Goal: Task Accomplishment & Management: Use online tool/utility

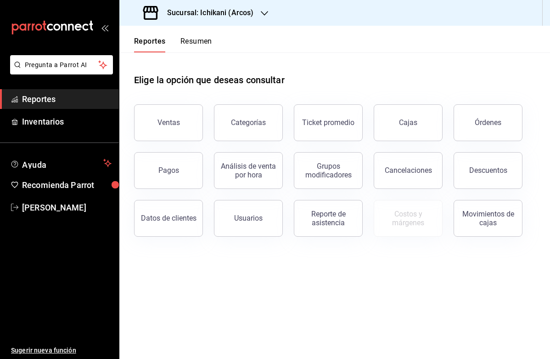
click at [248, 15] on h3 "Sucursal: Ichikani (Arcos)" at bounding box center [207, 12] width 94 height 11
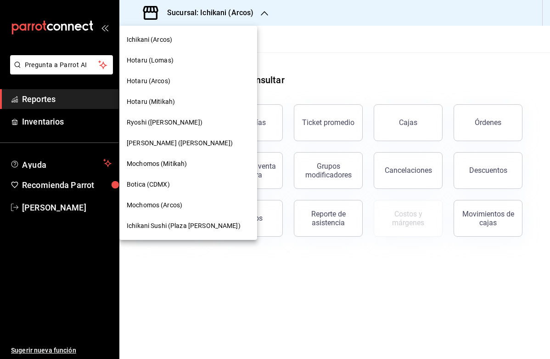
click at [160, 181] on span "Botica (CDMX)" at bounding box center [148, 185] width 43 height 10
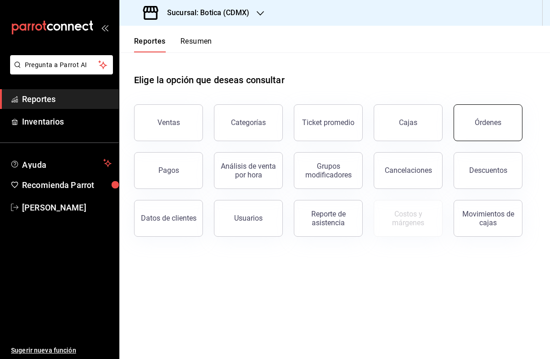
click at [481, 129] on button "Órdenes" at bounding box center [488, 122] width 69 height 37
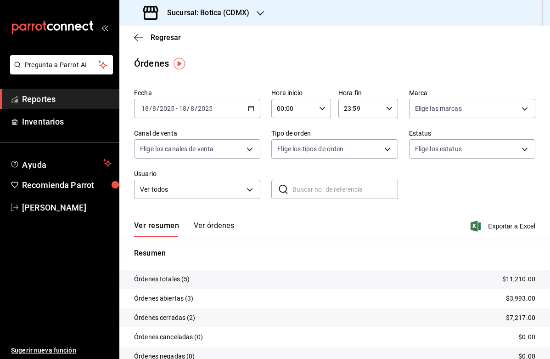
click at [254, 107] on icon "button" at bounding box center [251, 108] width 6 height 6
click at [254, 105] on div "[DATE] [DATE] - [DATE] [DATE]" at bounding box center [197, 108] width 126 height 19
click at [251, 107] on icon "button" at bounding box center [251, 108] width 6 height 6
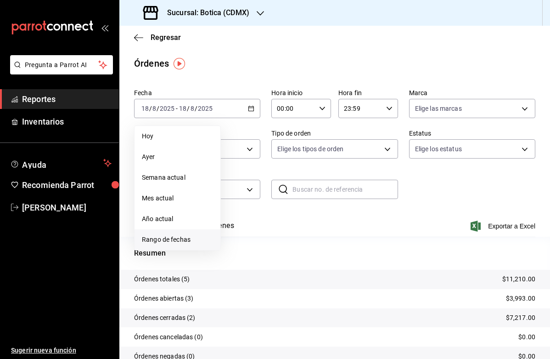
click at [163, 239] on span "Rango de fechas" at bounding box center [177, 240] width 71 height 10
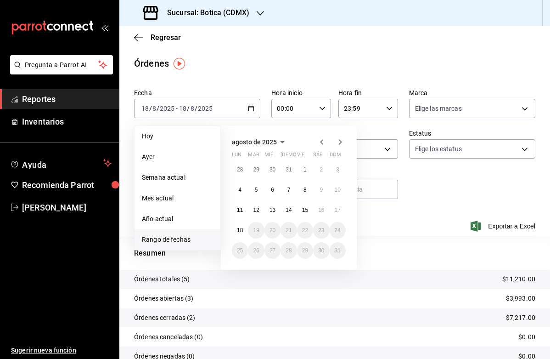
click at [322, 143] on icon "button" at bounding box center [321, 142] width 3 height 6
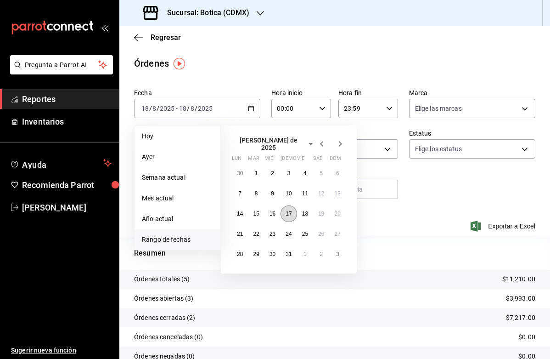
click at [288, 210] on abbr "17" at bounding box center [289, 213] width 6 height 6
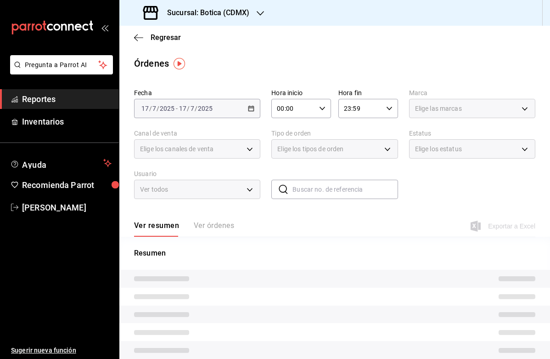
click at [288, 208] on div "Fecha [DATE] [DATE] - [DATE] [DATE] Hora inicio 00:00 Hora inicio Hora fin 23:5…" at bounding box center [334, 147] width 401 height 125
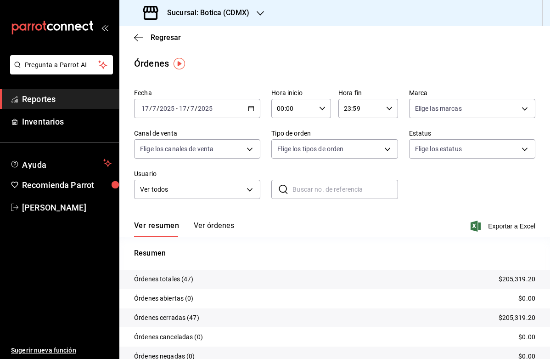
click at [325, 107] on \(Stroke\) "button" at bounding box center [323, 108] width 6 height 3
click at [289, 130] on span "20" at bounding box center [286, 126] width 15 height 7
click at [316, 133] on span "00" at bounding box center [316, 131] width 15 height 7
click at [221, 222] on div at bounding box center [275, 179] width 550 height 359
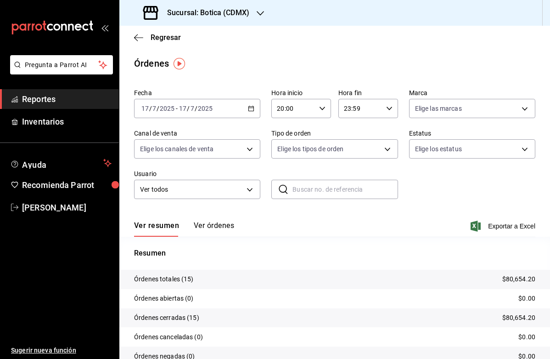
click at [213, 227] on button "Ver órdenes" at bounding box center [214, 229] width 40 height 16
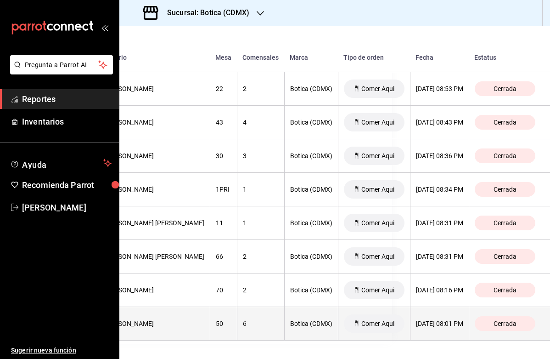
scroll to position [445, 163]
click at [303, 324] on div "Botica (CDMX)" at bounding box center [311, 323] width 42 height 7
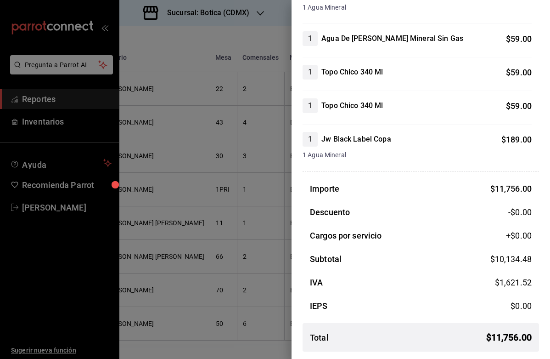
scroll to position [1281, 0]
click at [250, 215] on div at bounding box center [275, 179] width 550 height 359
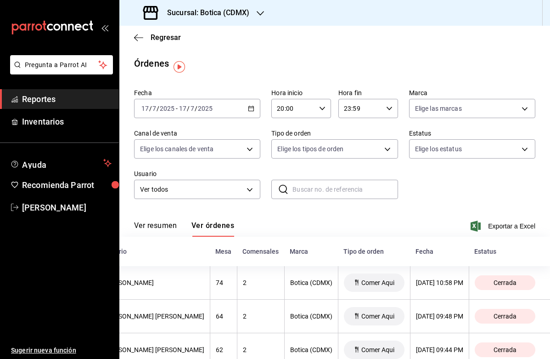
scroll to position [0, 0]
click at [251, 109] on icon "button" at bounding box center [251, 108] width 6 height 6
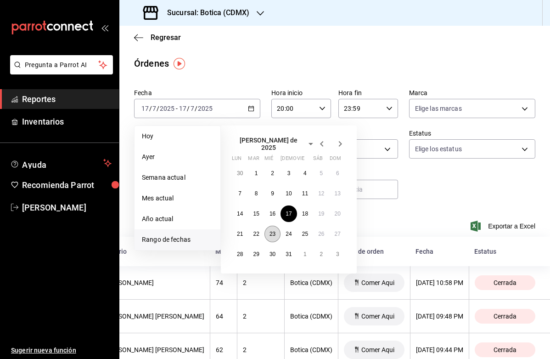
click at [273, 231] on abbr "23" at bounding box center [273, 234] width 6 height 6
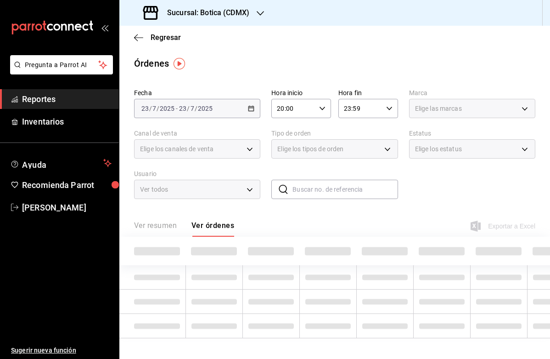
click at [273, 230] on div "Ver resumen Ver órdenes Exportar a Excel" at bounding box center [334, 223] width 401 height 27
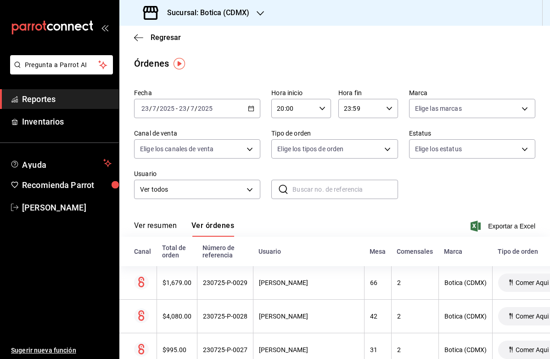
click at [322, 106] on icon "button" at bounding box center [322, 108] width 6 height 6
click at [287, 134] on button "19" at bounding box center [286, 124] width 26 height 18
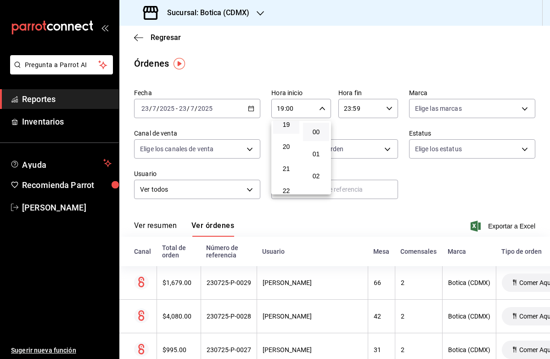
click at [384, 214] on div at bounding box center [275, 179] width 550 height 359
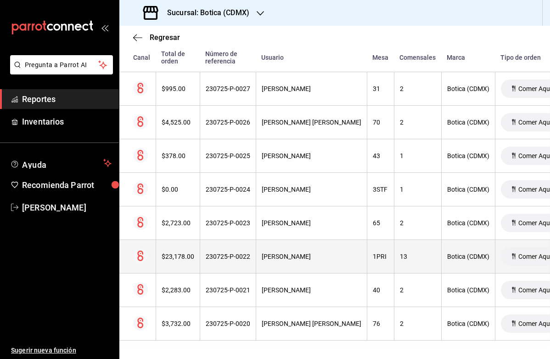
scroll to position [278, 1]
click at [400, 256] on div "13" at bounding box center [418, 256] width 36 height 7
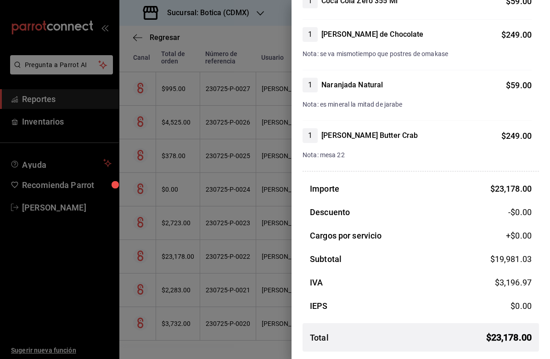
scroll to position [1060, 0]
click at [259, 244] on div at bounding box center [275, 179] width 550 height 359
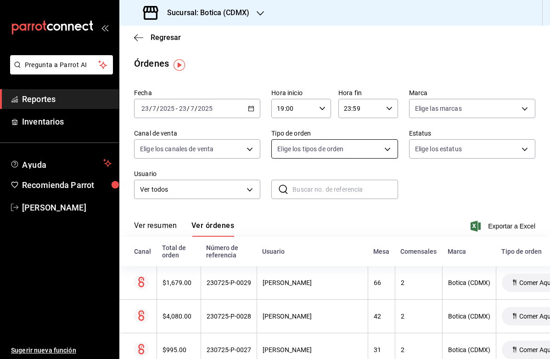
scroll to position [0, 0]
click at [321, 111] on icon "button" at bounding box center [322, 108] width 6 height 6
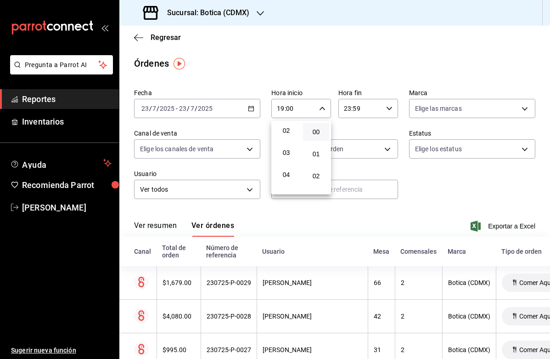
scroll to position [46, 0]
click at [287, 132] on span "02" at bounding box center [286, 129] width 15 height 7
type input "02:00"
click at [435, 198] on div at bounding box center [275, 179] width 550 height 359
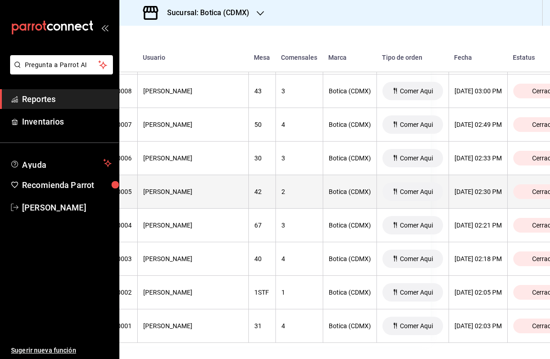
scroll to position [912, 119]
click at [293, 192] on div "2" at bounding box center [300, 191] width 36 height 7
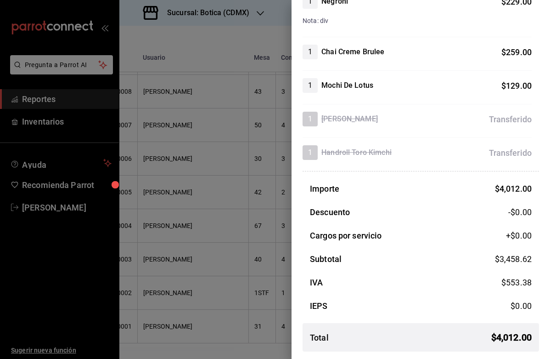
scroll to position [921, 0]
click at [247, 208] on div at bounding box center [275, 179] width 550 height 359
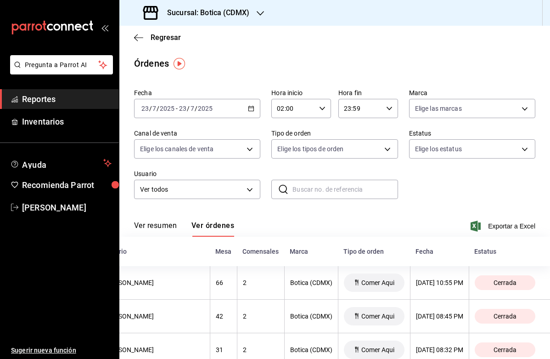
scroll to position [0, 0]
click at [140, 37] on icon "button" at bounding box center [138, 38] width 9 height 8
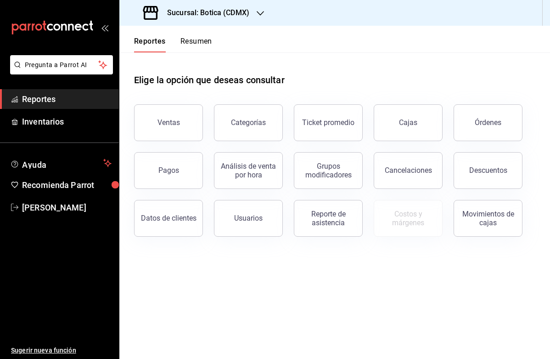
click at [260, 10] on icon "button" at bounding box center [260, 13] width 7 height 7
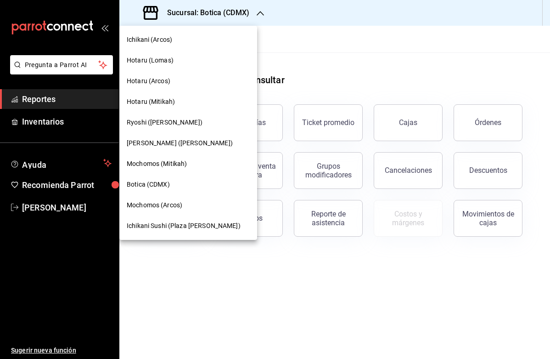
click at [172, 163] on span "Mochomos (Mitikah)" at bounding box center [157, 164] width 60 height 10
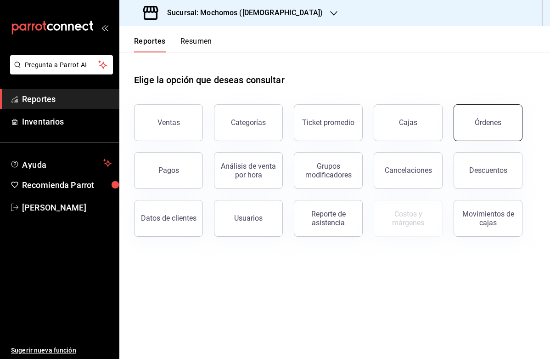
click at [481, 129] on button "Órdenes" at bounding box center [488, 122] width 69 height 37
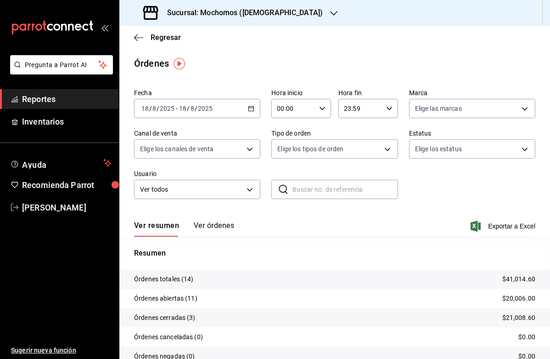
click at [253, 108] on \(Stroke\) "button" at bounding box center [251, 107] width 5 height 0
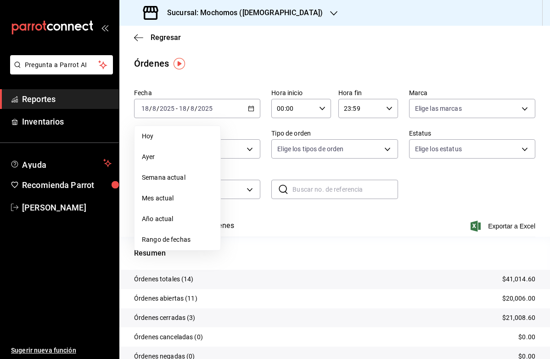
click at [177, 239] on span "Rango de fechas" at bounding box center [177, 240] width 71 height 10
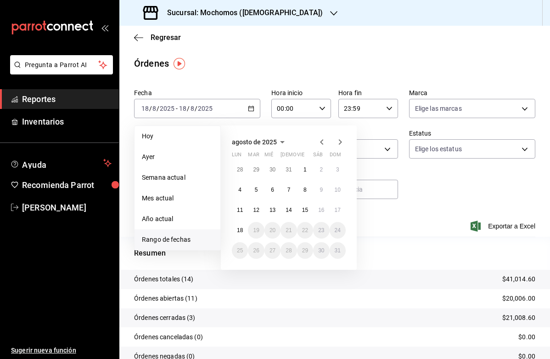
click at [321, 142] on icon "button" at bounding box center [321, 142] width 3 height 6
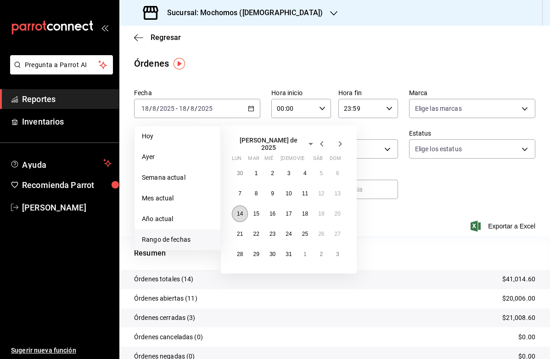
click at [241, 210] on abbr "14" at bounding box center [240, 213] width 6 height 6
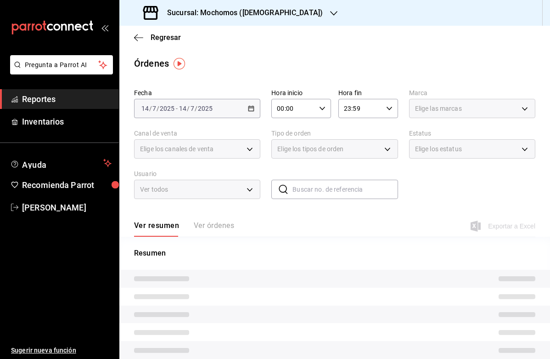
click at [241, 209] on div "Fecha [DATE] [DATE] - [DATE] [DATE] Hora inicio 00:00 Hora inicio Hora fin 23:5…" at bounding box center [334, 147] width 401 height 125
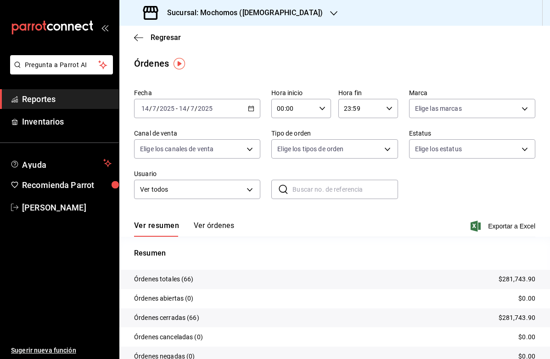
click at [321, 107] on icon "button" at bounding box center [322, 108] width 6 height 6
click at [289, 127] on span "16" at bounding box center [286, 122] width 15 height 7
type input "16:00"
click at [370, 216] on div at bounding box center [275, 179] width 550 height 359
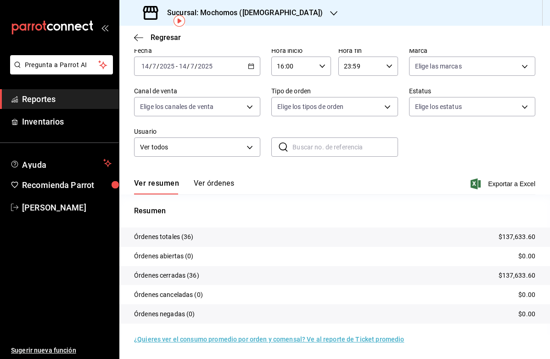
scroll to position [42, 0]
click at [210, 180] on button "Ver órdenes" at bounding box center [214, 187] width 40 height 16
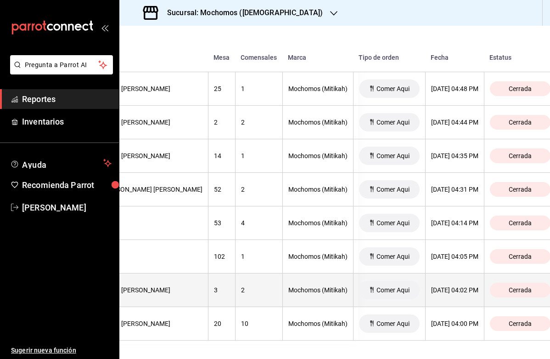
click at [425, 294] on th "[DATE] 04:02 PM" at bounding box center [454, 290] width 59 height 34
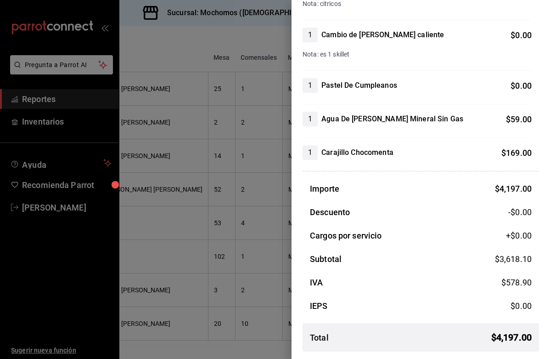
scroll to position [500, 0]
click at [265, 247] on div at bounding box center [275, 179] width 550 height 359
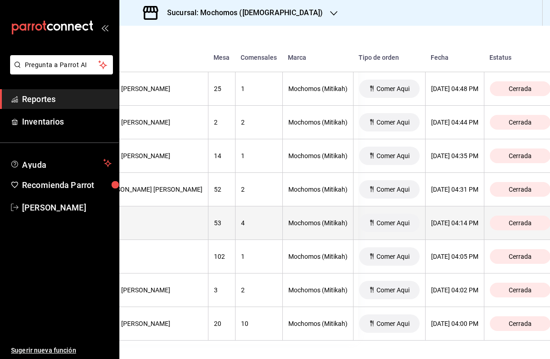
click at [300, 225] on div "Mochomos (Mitikah)" at bounding box center [317, 222] width 59 height 7
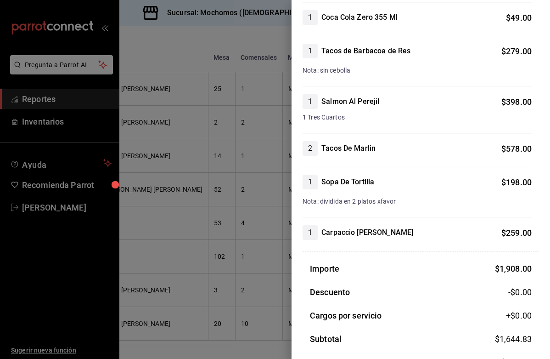
scroll to position [215, 0]
click at [247, 282] on div at bounding box center [275, 179] width 550 height 359
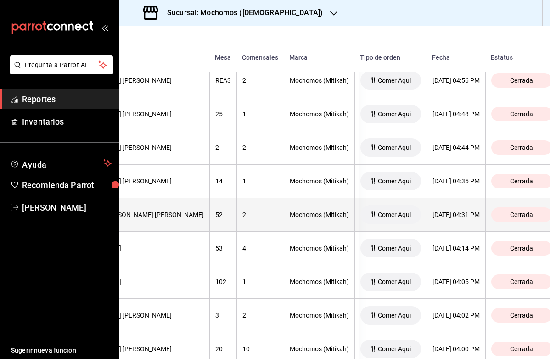
scroll to position [1126, 191]
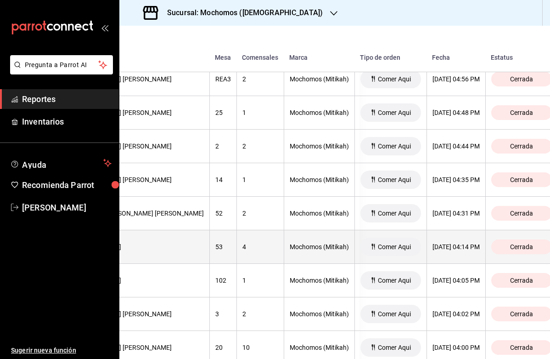
click at [292, 246] on div "Mochomos (Mitikah)" at bounding box center [319, 246] width 59 height 7
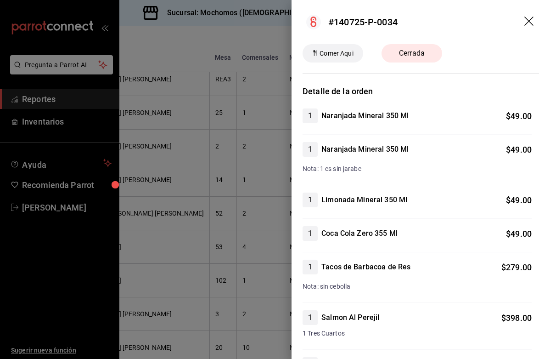
click at [268, 226] on div at bounding box center [275, 179] width 550 height 359
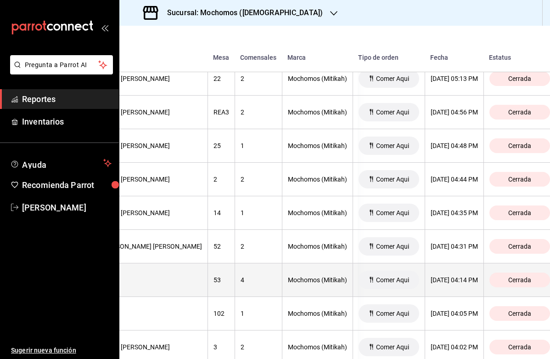
scroll to position [1093, 192]
click at [293, 278] on div "Mochomos (Mitikah)" at bounding box center [317, 279] width 59 height 7
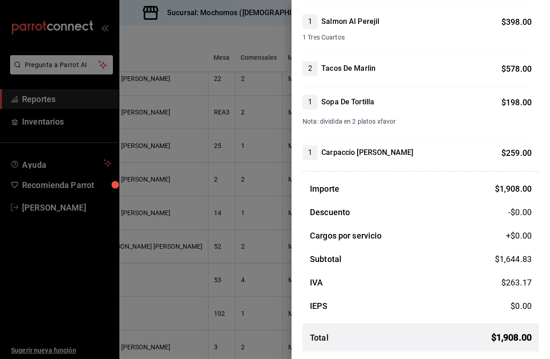
scroll to position [296, 0]
click at [272, 242] on div at bounding box center [275, 179] width 550 height 359
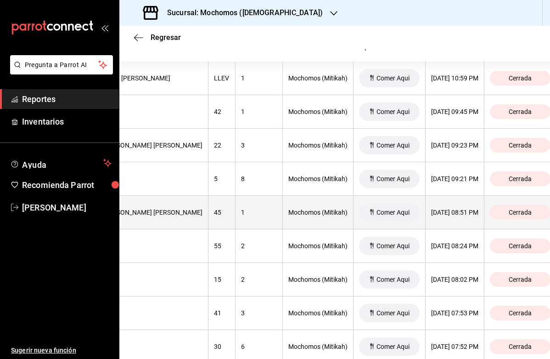
scroll to position [204, 0]
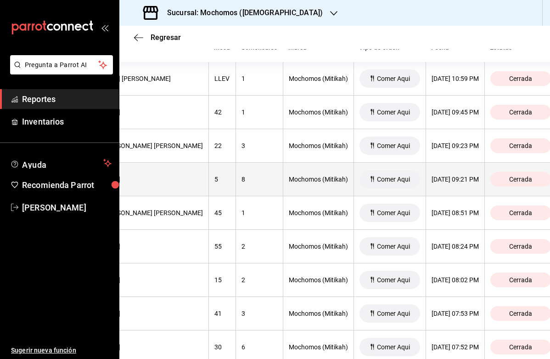
click at [289, 178] on div "Mochomos (Mitikah)" at bounding box center [318, 178] width 59 height 7
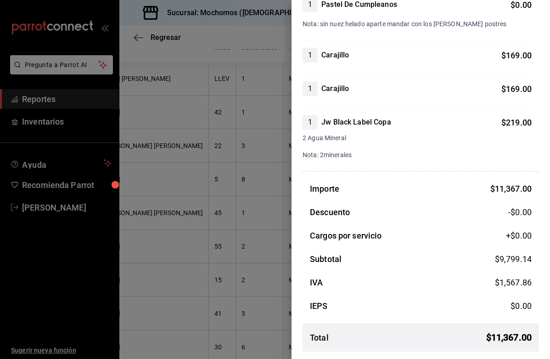
scroll to position [1583, 0]
click at [270, 269] on div at bounding box center [275, 179] width 550 height 359
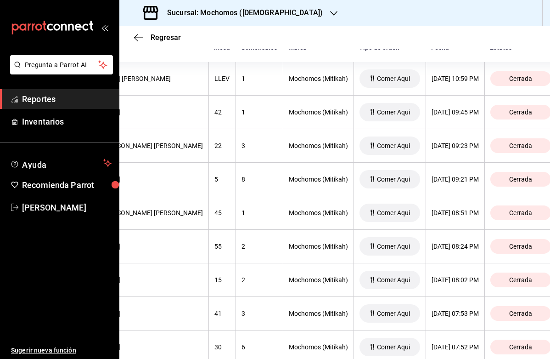
click at [330, 15] on icon "button" at bounding box center [333, 13] width 7 height 7
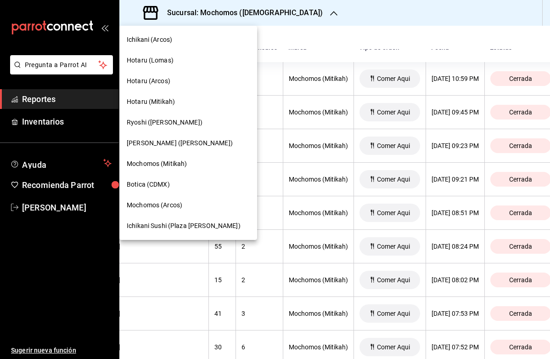
click at [167, 125] on span "Ryoshi ([PERSON_NAME])" at bounding box center [165, 123] width 76 height 10
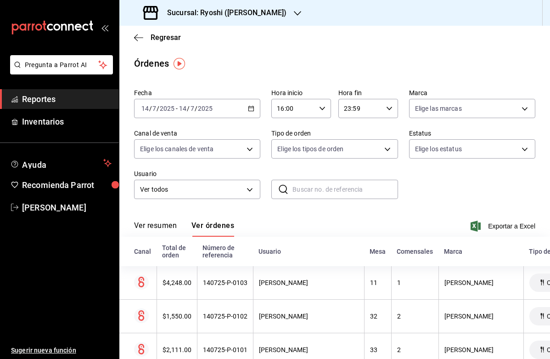
click at [250, 109] on icon "button" at bounding box center [251, 108] width 6 height 6
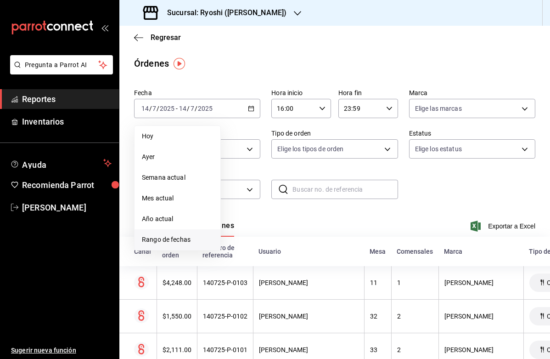
click at [177, 238] on span "Rango de fechas" at bounding box center [177, 240] width 71 height 10
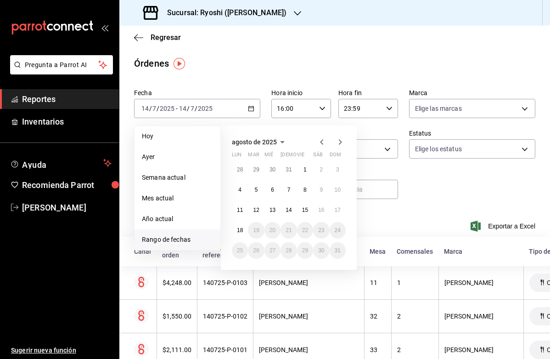
click at [321, 142] on icon "button" at bounding box center [321, 142] width 3 height 6
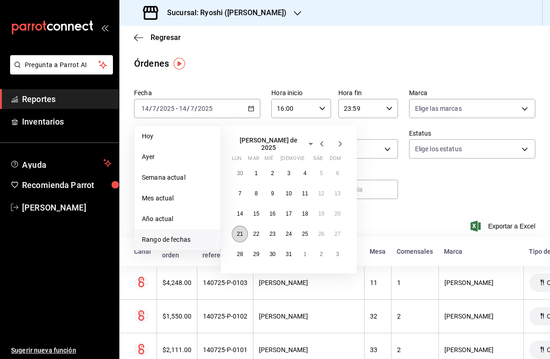
click at [242, 231] on abbr "21" at bounding box center [240, 234] width 6 height 6
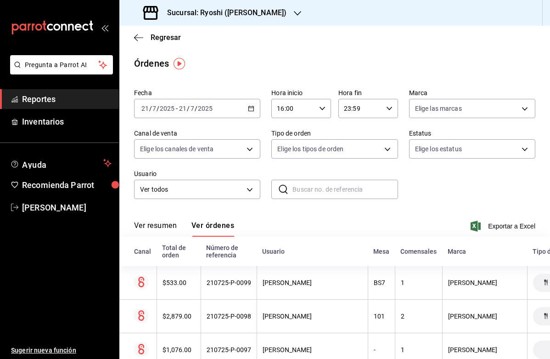
click at [324, 108] on \(Stroke\) "button" at bounding box center [323, 108] width 6 height 3
click at [284, 134] on span "20" at bounding box center [286, 130] width 15 height 7
type input "20:00"
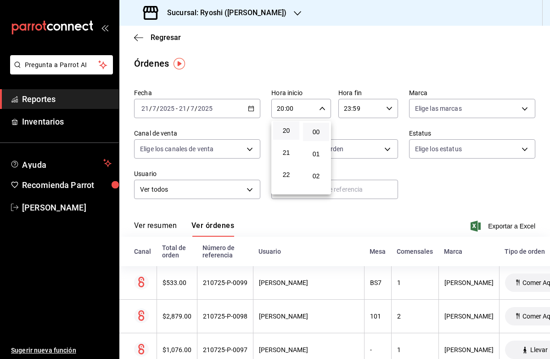
click at [423, 194] on div at bounding box center [275, 179] width 550 height 359
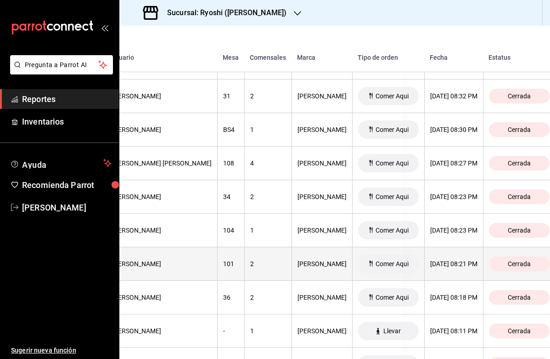
scroll to position [940, 147]
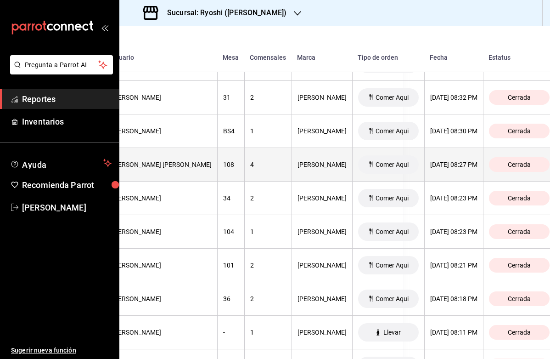
click at [298, 164] on div "[PERSON_NAME]" at bounding box center [322, 164] width 49 height 7
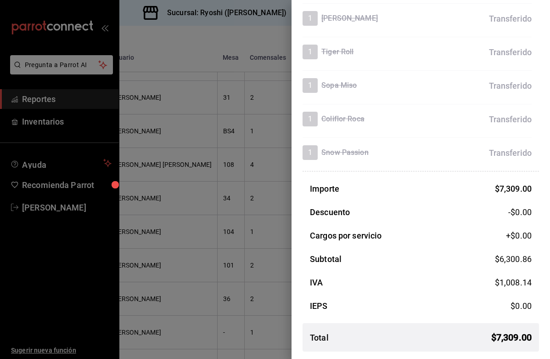
scroll to position [1104, 0]
click at [259, 162] on div at bounding box center [275, 179] width 550 height 359
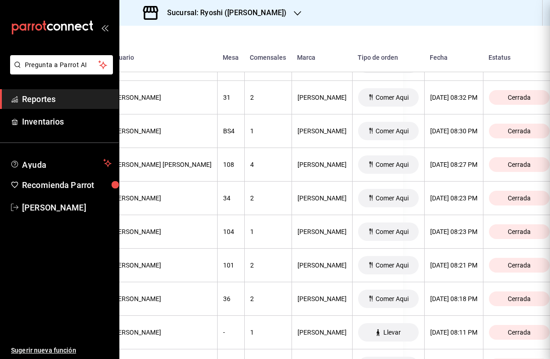
scroll to position [0, 0]
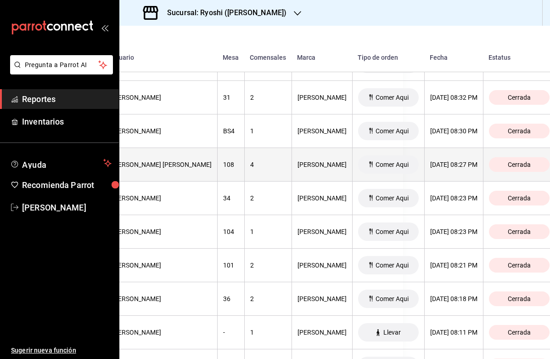
click at [298, 163] on div "[PERSON_NAME]" at bounding box center [322, 164] width 49 height 7
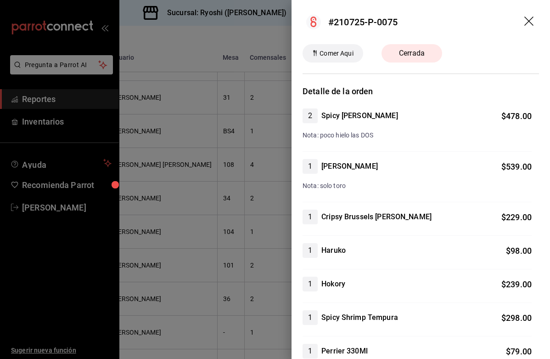
click at [252, 162] on div at bounding box center [275, 179] width 550 height 359
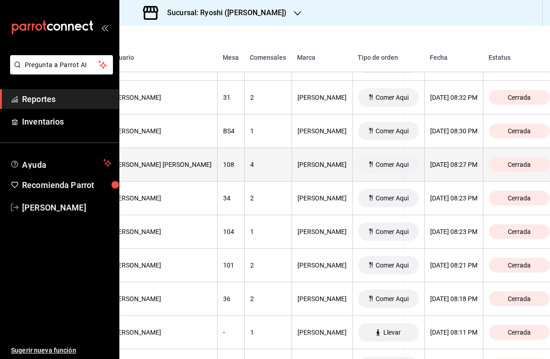
click at [298, 167] on div "[PERSON_NAME]" at bounding box center [322, 164] width 49 height 7
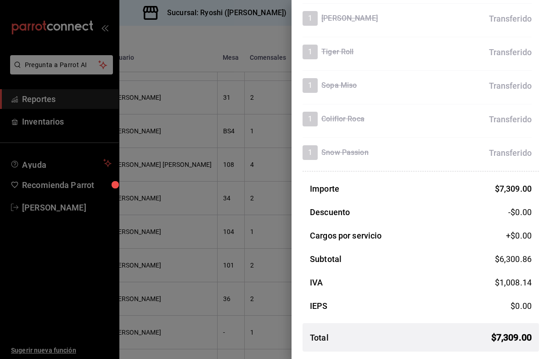
scroll to position [1103, 0]
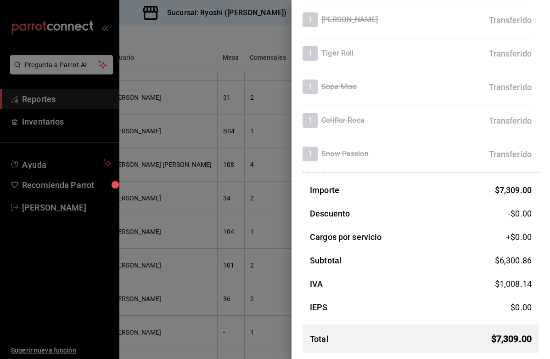
click at [240, 214] on div at bounding box center [275, 179] width 550 height 359
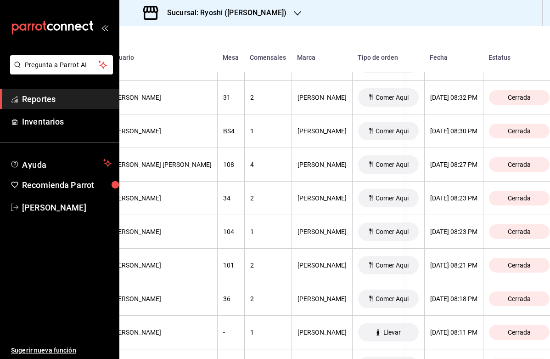
click at [294, 13] on icon "button" at bounding box center [297, 13] width 7 height 5
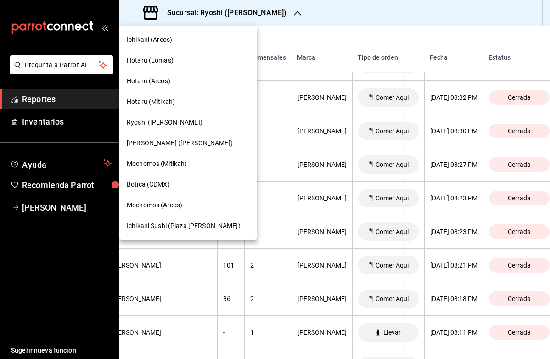
click at [172, 102] on span "Hotaru (Mitikah)" at bounding box center [151, 102] width 48 height 10
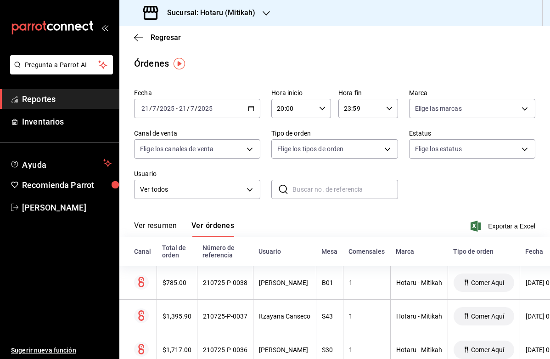
click at [258, 109] on div "[DATE] [DATE] - [DATE] [DATE]" at bounding box center [197, 108] width 126 height 19
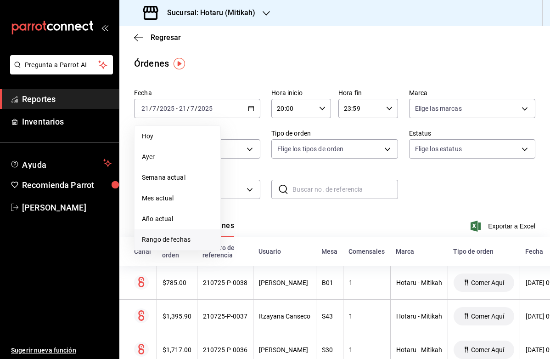
click at [184, 238] on span "Rango de fechas" at bounding box center [177, 240] width 71 height 10
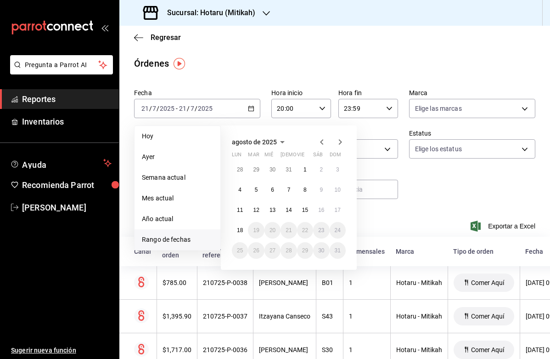
click at [320, 141] on icon "button" at bounding box center [321, 141] width 11 height 11
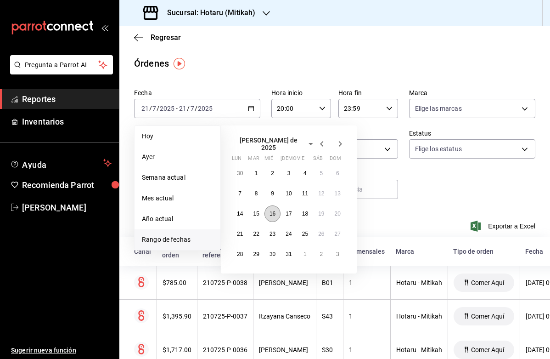
click at [271, 210] on abbr "16" at bounding box center [273, 213] width 6 height 6
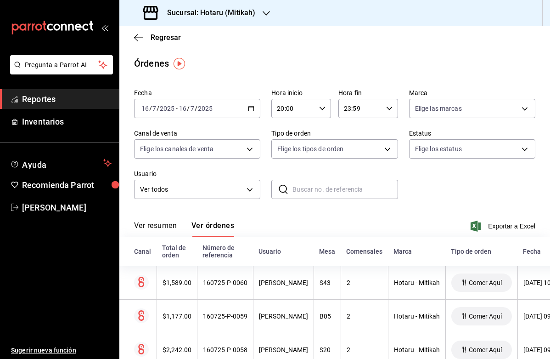
click at [325, 109] on icon "button" at bounding box center [322, 108] width 6 height 6
click at [287, 135] on span "15" at bounding box center [286, 130] width 15 height 7
type input "15:00"
click at [343, 208] on div at bounding box center [275, 179] width 550 height 359
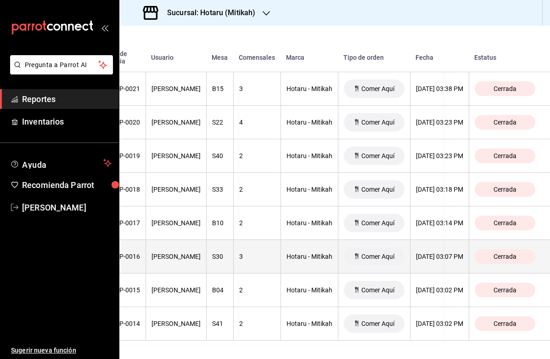
scroll to position [1518, 159]
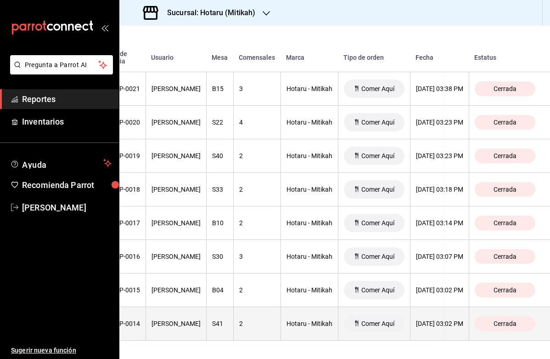
click at [243, 324] on div "2" at bounding box center [257, 323] width 36 height 7
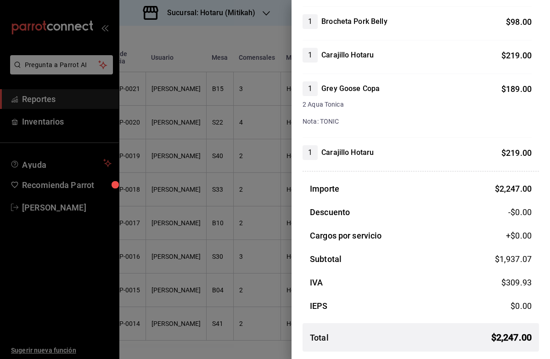
scroll to position [497, 0]
click at [267, 286] on div at bounding box center [275, 179] width 550 height 359
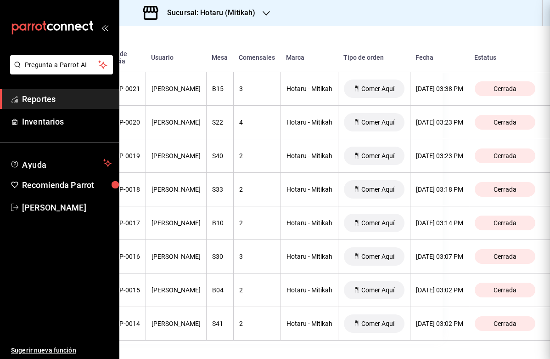
scroll to position [0, 0]
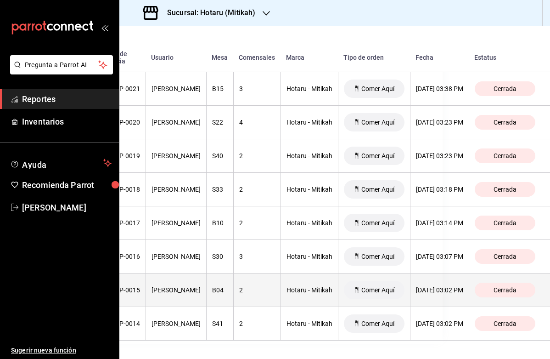
click at [248, 295] on th "2" at bounding box center [256, 290] width 47 height 34
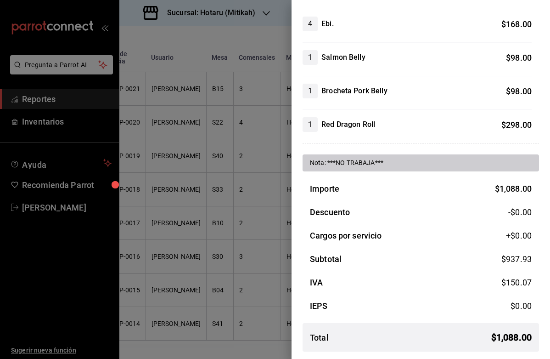
scroll to position [260, 0]
click at [244, 287] on div at bounding box center [275, 179] width 550 height 359
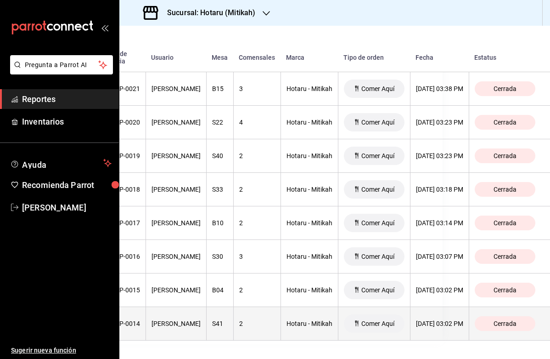
click at [247, 323] on div "2" at bounding box center [257, 323] width 36 height 7
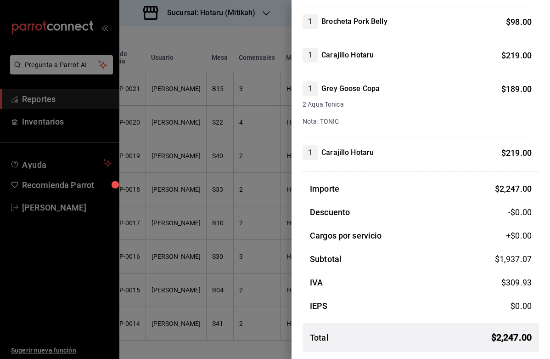
scroll to position [497, 0]
click at [256, 260] on div at bounding box center [275, 179] width 550 height 359
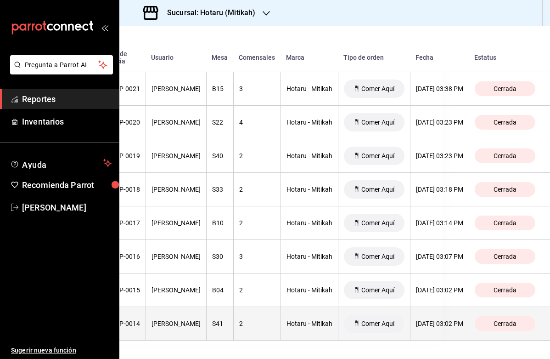
click at [315, 325] on div "Hotaru - Mitikah" at bounding box center [310, 323] width 46 height 7
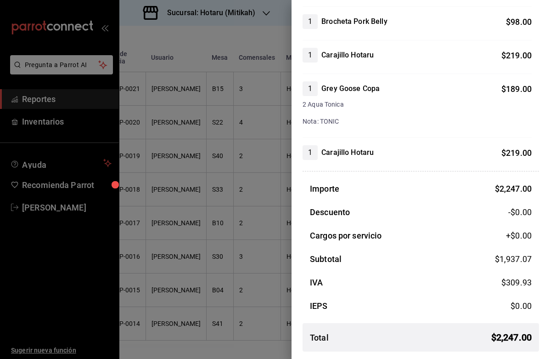
scroll to position [497, 0]
click at [199, 282] on div at bounding box center [275, 179] width 550 height 359
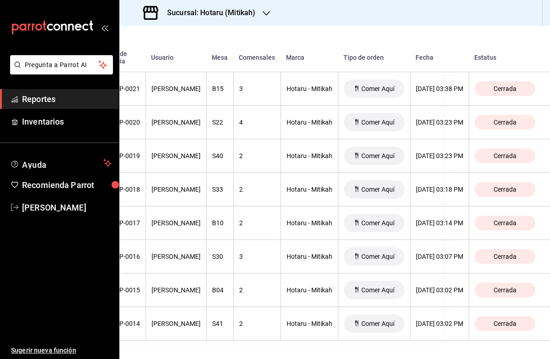
click at [266, 13] on icon "button" at bounding box center [266, 13] width 7 height 7
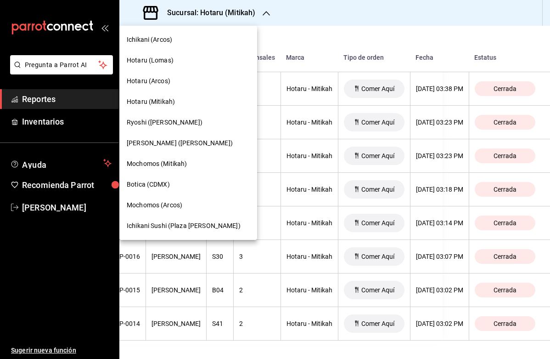
click at [152, 39] on span "Ichikani (Arcos)" at bounding box center [149, 40] width 45 height 10
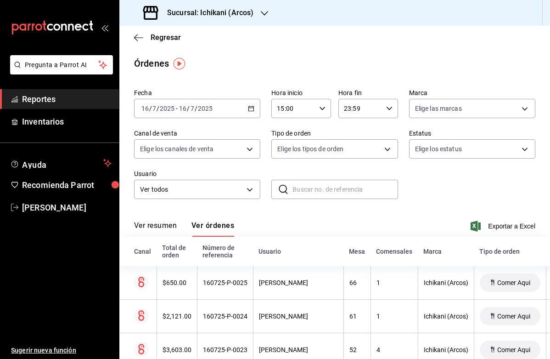
click at [252, 107] on icon "button" at bounding box center [251, 108] width 6 height 6
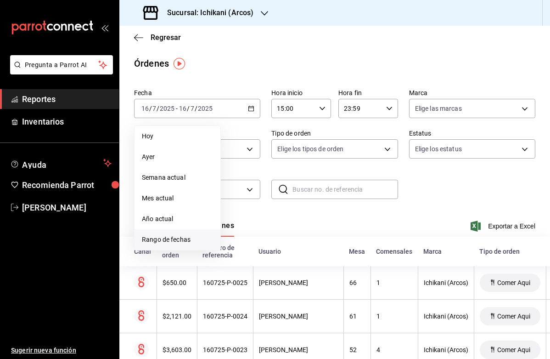
click at [180, 236] on span "Rango de fechas" at bounding box center [177, 240] width 71 height 10
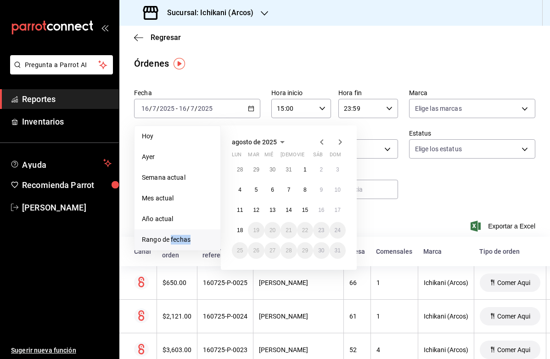
click at [180, 236] on span "Rango de fechas" at bounding box center [177, 240] width 71 height 10
click at [321, 142] on icon "button" at bounding box center [321, 141] width 11 height 11
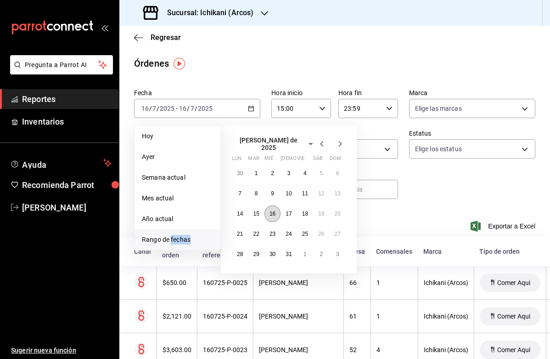
click at [274, 210] on abbr "16" at bounding box center [273, 213] width 6 height 6
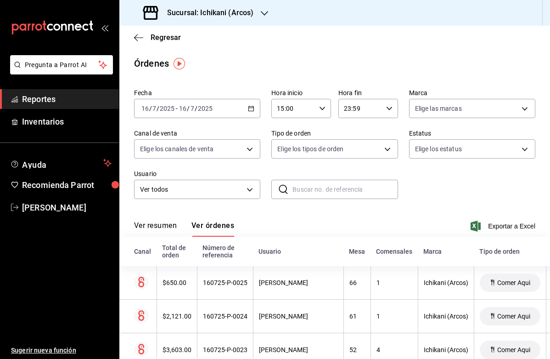
click at [324, 107] on icon "button" at bounding box center [322, 108] width 6 height 6
click at [292, 130] on span "14" at bounding box center [286, 125] width 15 height 7
type input "14:00"
click at [430, 185] on div at bounding box center [275, 179] width 550 height 359
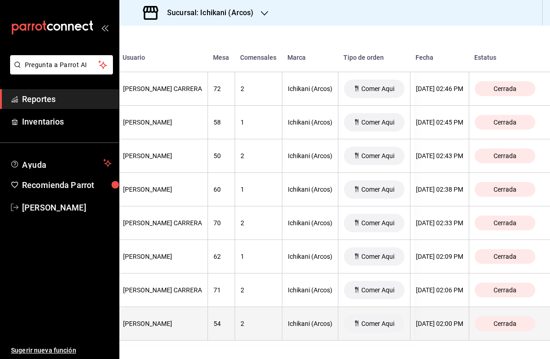
scroll to position [781, 153]
click at [307, 321] on div "Ichikani (Arcos)" at bounding box center [310, 323] width 45 height 7
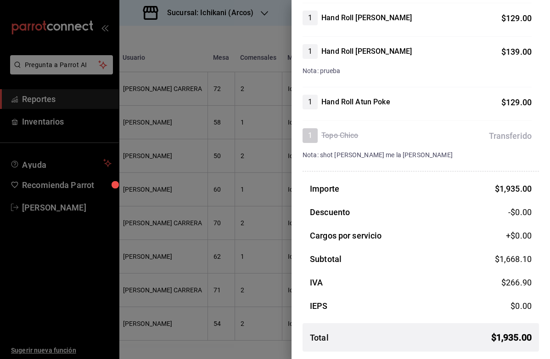
scroll to position [468, 0]
click at [291, 285] on div "#170725-P-0001 [PERSON_NAME] Aqui Cerrada Detalle de la orden 2 Topo Chico $ 11…" at bounding box center [275, 179] width 550 height 359
click at [289, 285] on div at bounding box center [275, 179] width 550 height 359
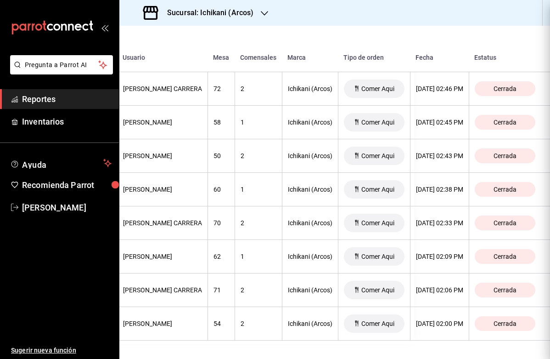
scroll to position [0, 0]
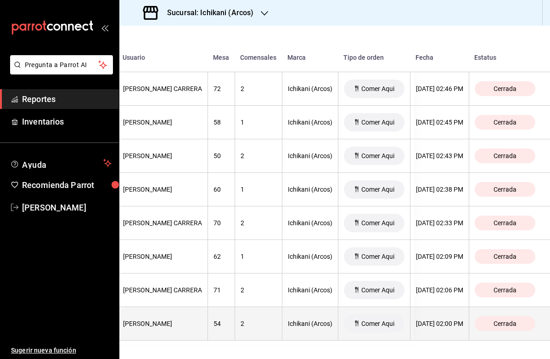
click at [298, 320] on div "Ichikani (Arcos)" at bounding box center [310, 323] width 45 height 7
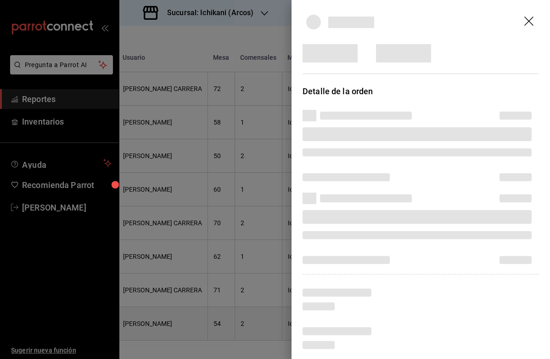
click at [298, 320] on div at bounding box center [275, 179] width 550 height 359
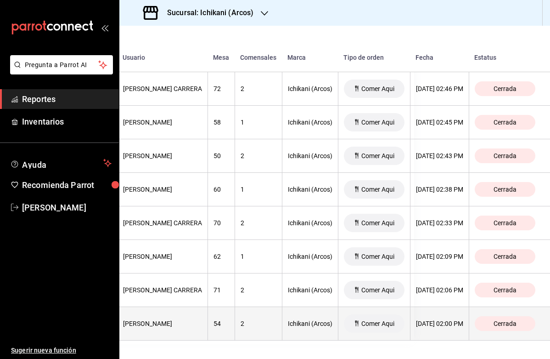
click at [298, 319] on th "Ichikani (Arcos)" at bounding box center [310, 324] width 56 height 34
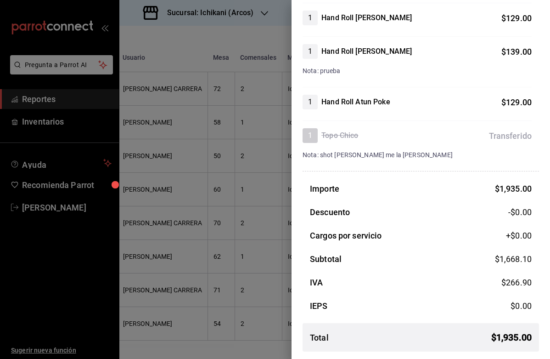
scroll to position [468, 0]
click at [263, 315] on div at bounding box center [275, 179] width 550 height 359
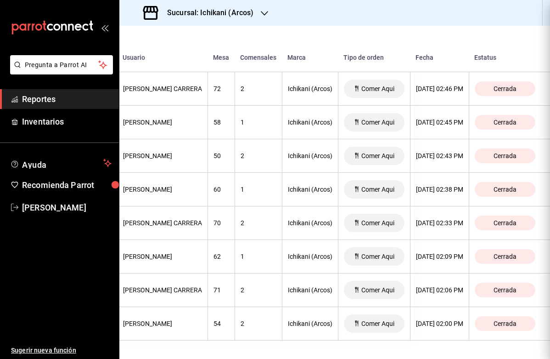
scroll to position [0, 0]
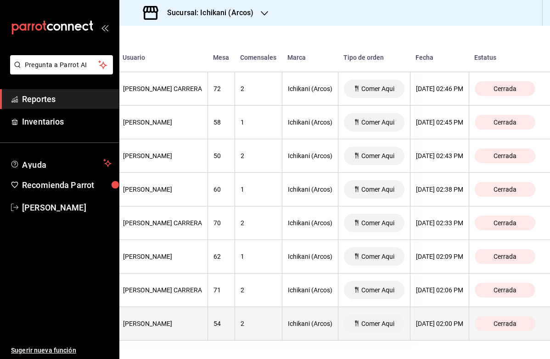
click at [299, 324] on div "Ichikani (Arcos)" at bounding box center [310, 323] width 45 height 7
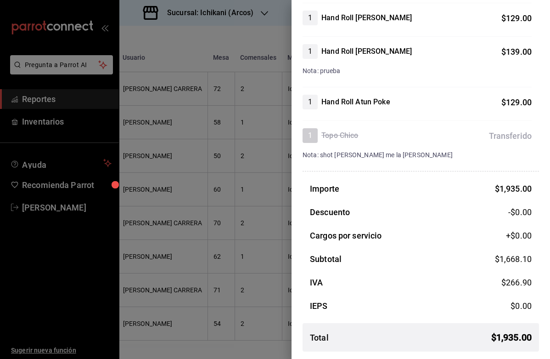
scroll to position [468, 0]
